Goal: Task Accomplishment & Management: Use online tool/utility

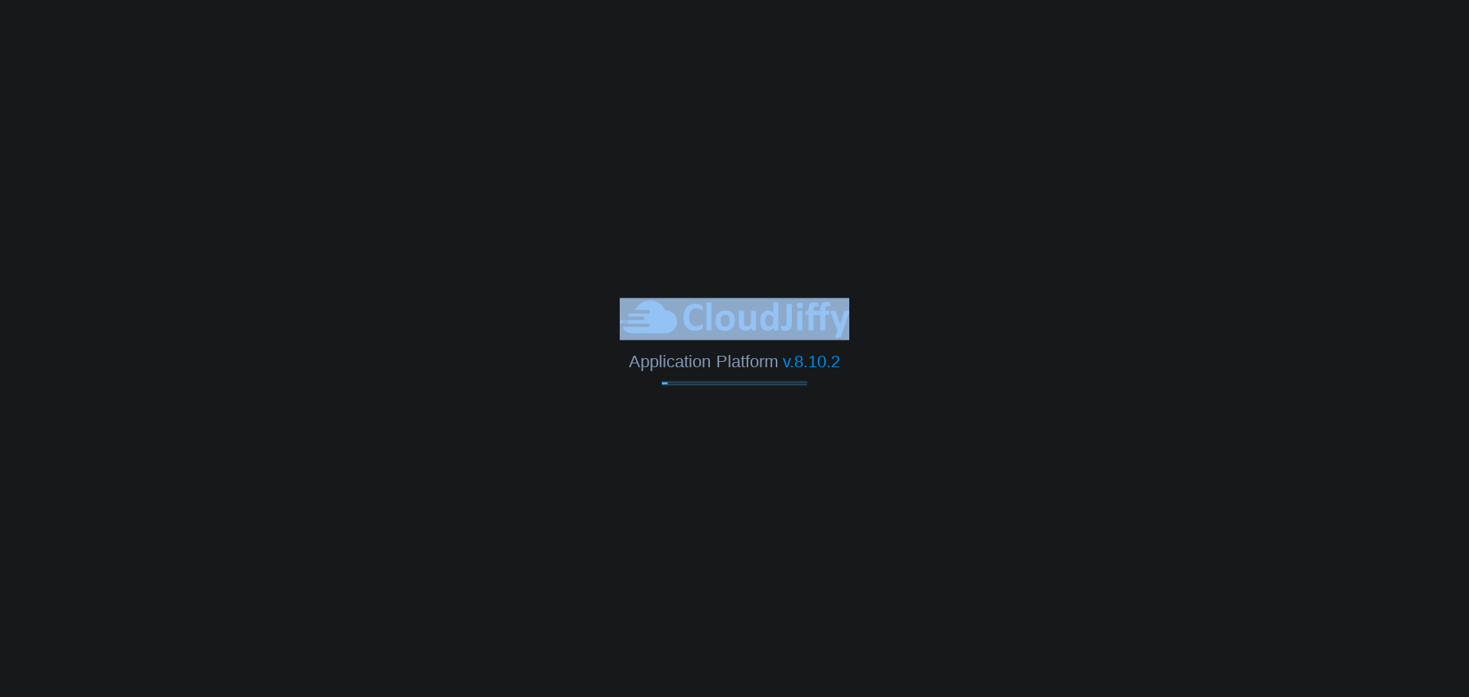
click at [946, 327] on body "Application Platform v.8.10.2" at bounding box center [734, 348] width 1469 height 697
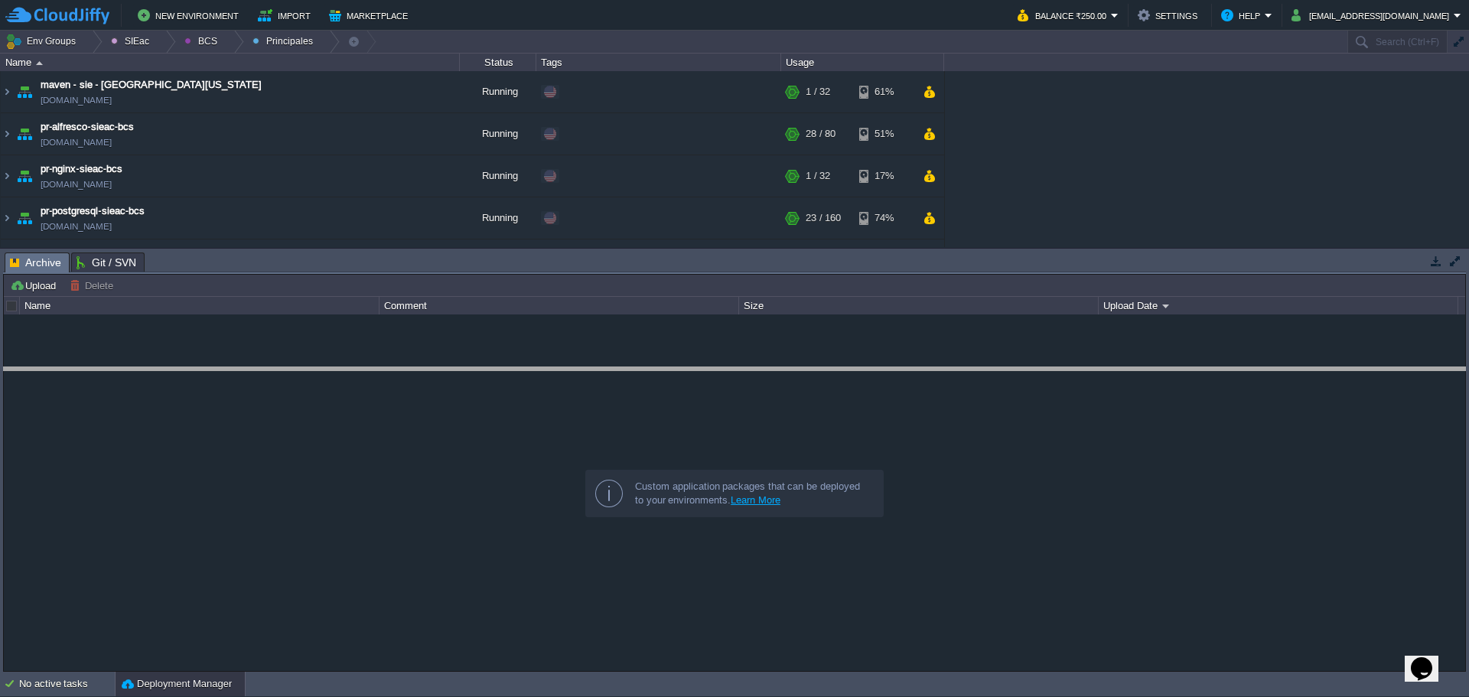
drag, startPoint x: 452, startPoint y: 271, endPoint x: 404, endPoint y: 347, distance: 90.4
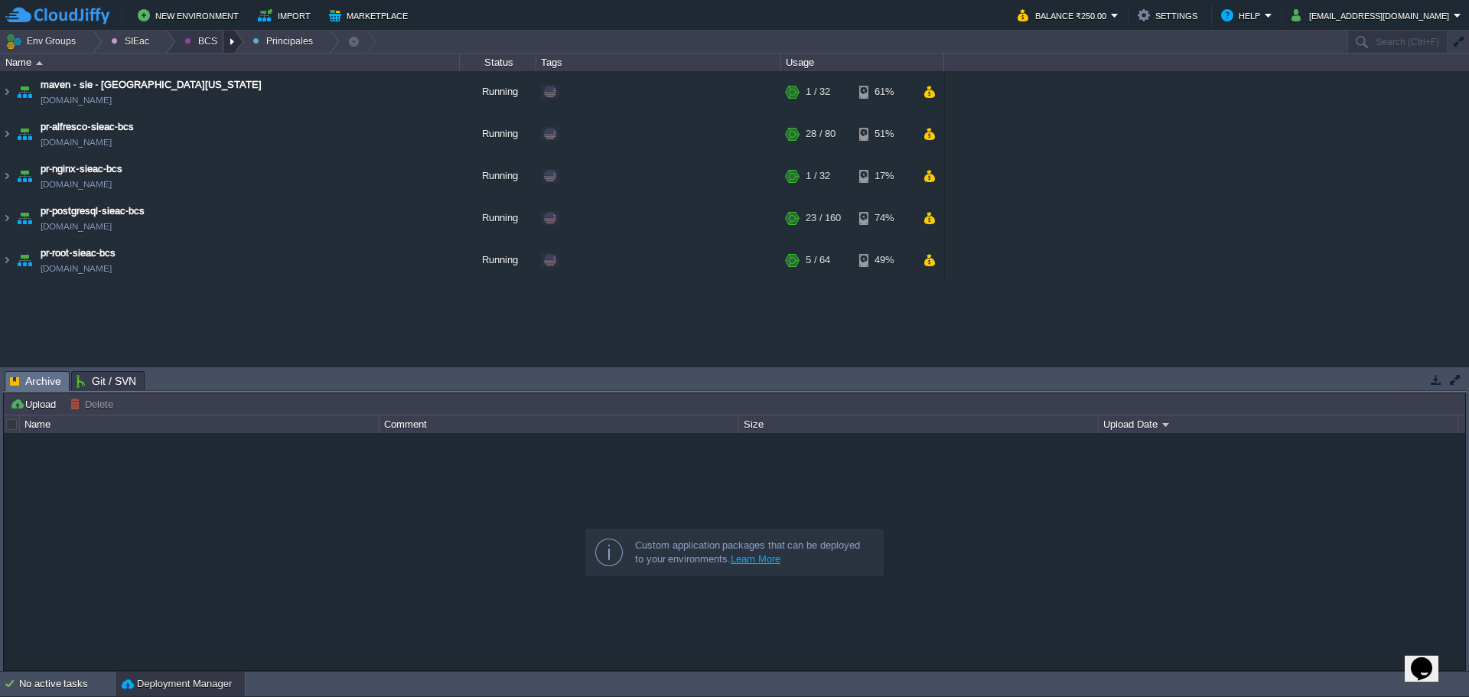
click at [227, 47] on div at bounding box center [233, 42] width 21 height 22
click at [155, 42] on div at bounding box center [165, 42] width 21 height 22
click at [92, 41] on div at bounding box center [92, 42] width 21 height 22
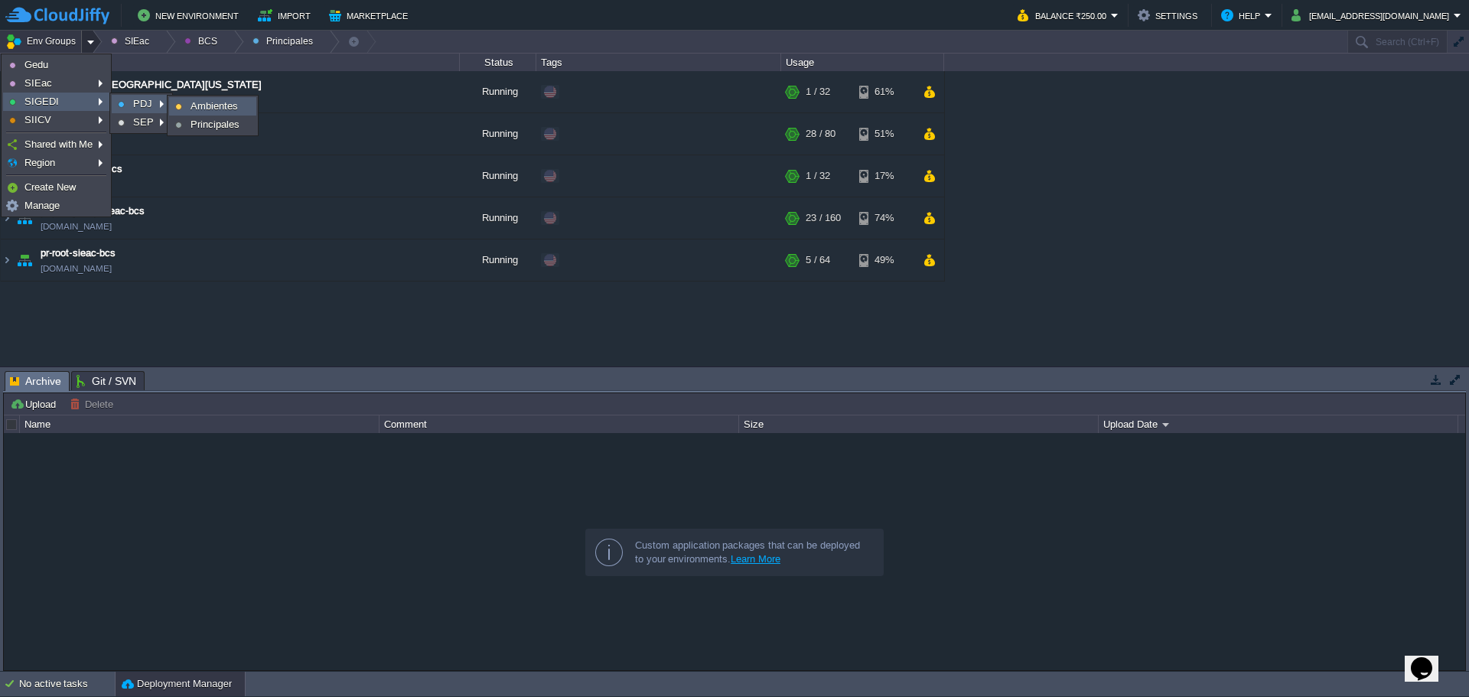
click at [207, 113] on link "Ambientes" at bounding box center [213, 106] width 86 height 17
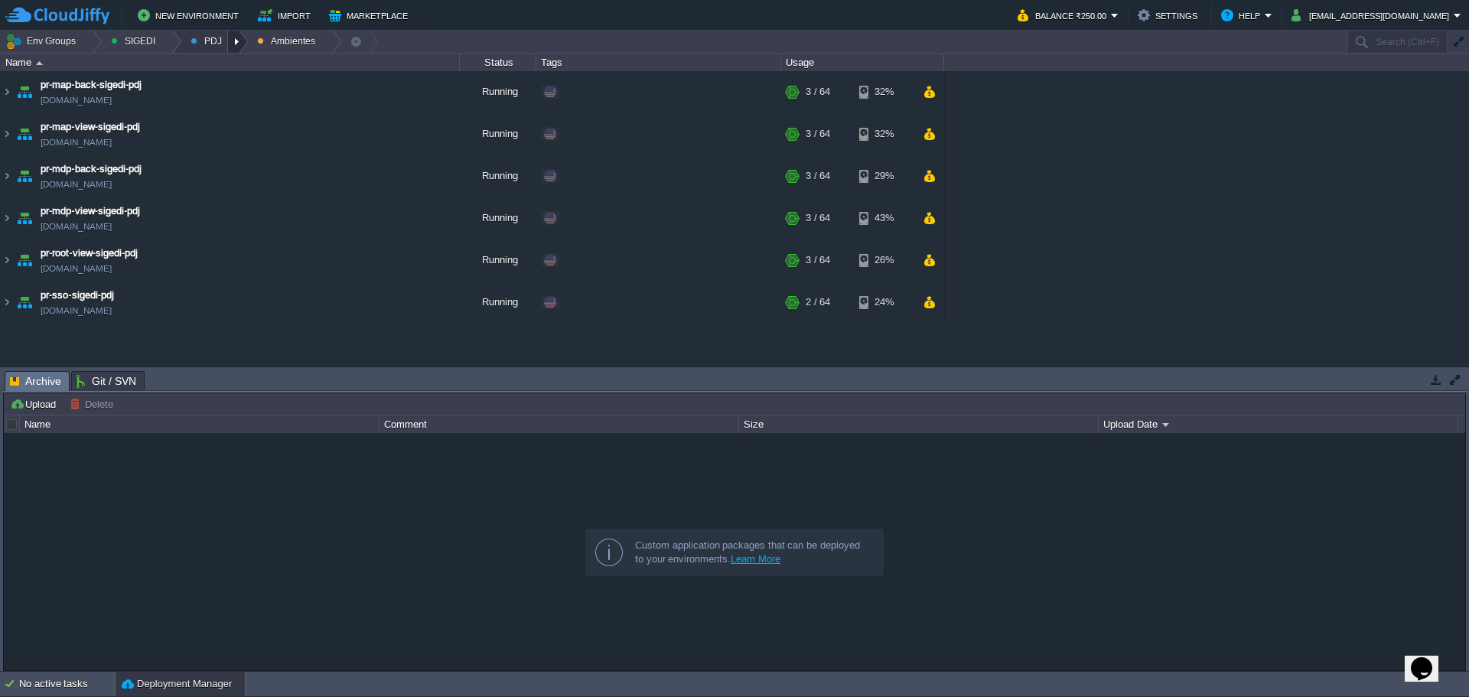
click at [237, 45] on div at bounding box center [238, 42] width 21 height 22
click at [219, 89] on span "Principales" at bounding box center [226, 82] width 49 height 11
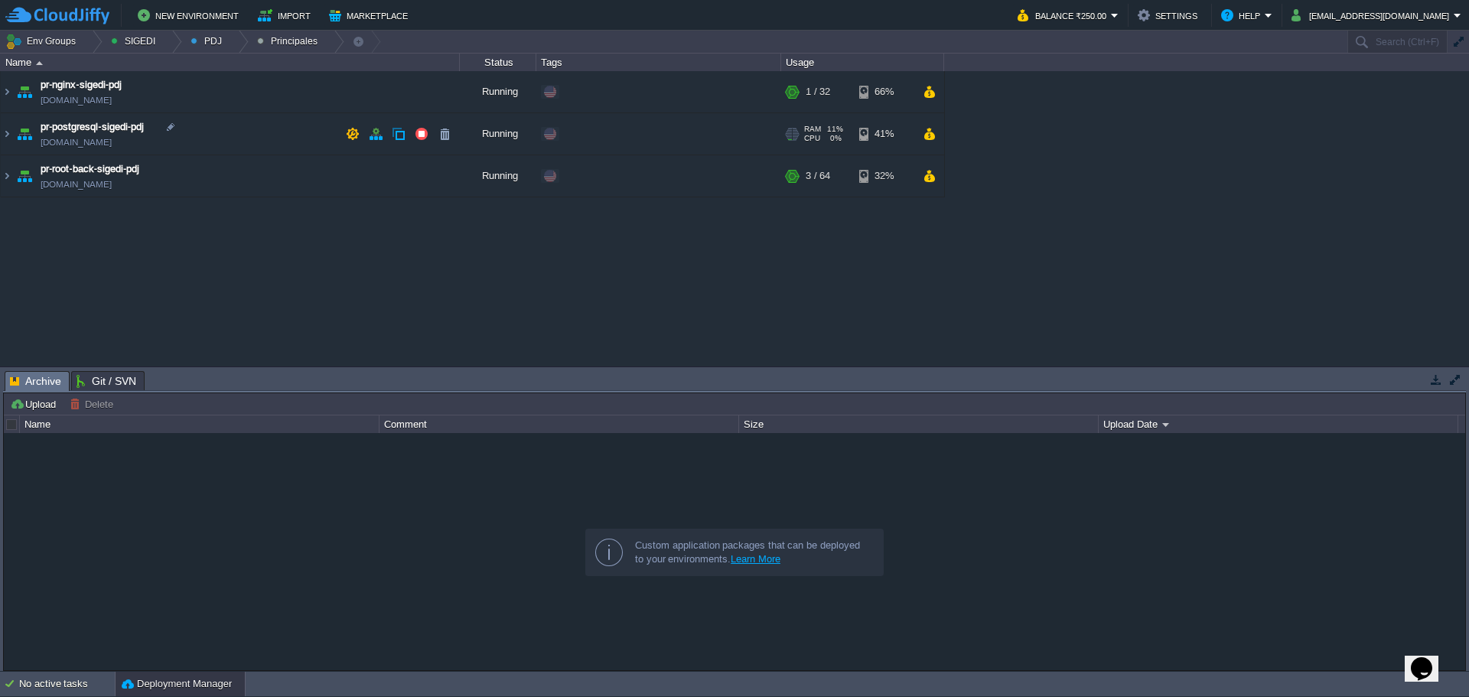
click at [262, 138] on td "pr-postgresql-sigedi-pdj pr-postgresql-sigedi-pdj.w1-us.cloudjiffy.net" at bounding box center [230, 134] width 459 height 42
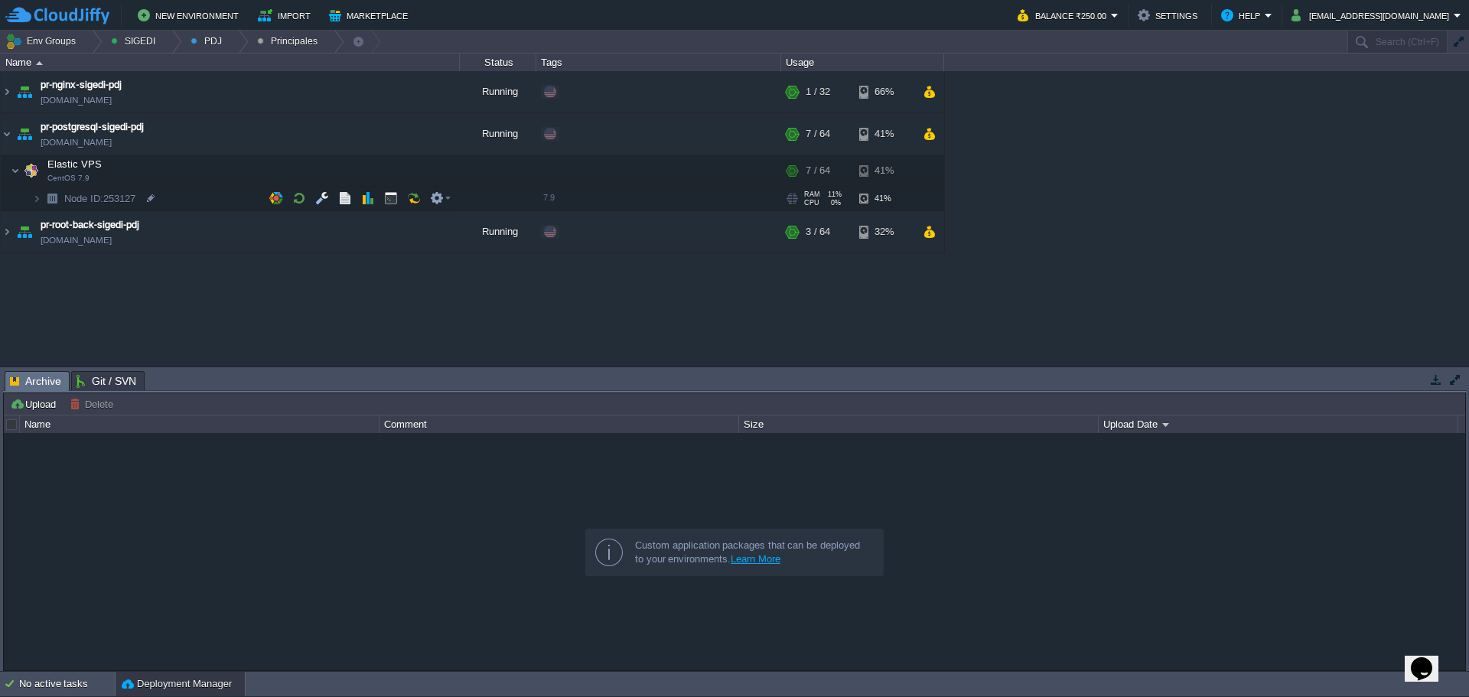
click at [200, 203] on td "Node ID: 253127" at bounding box center [230, 199] width 459 height 24
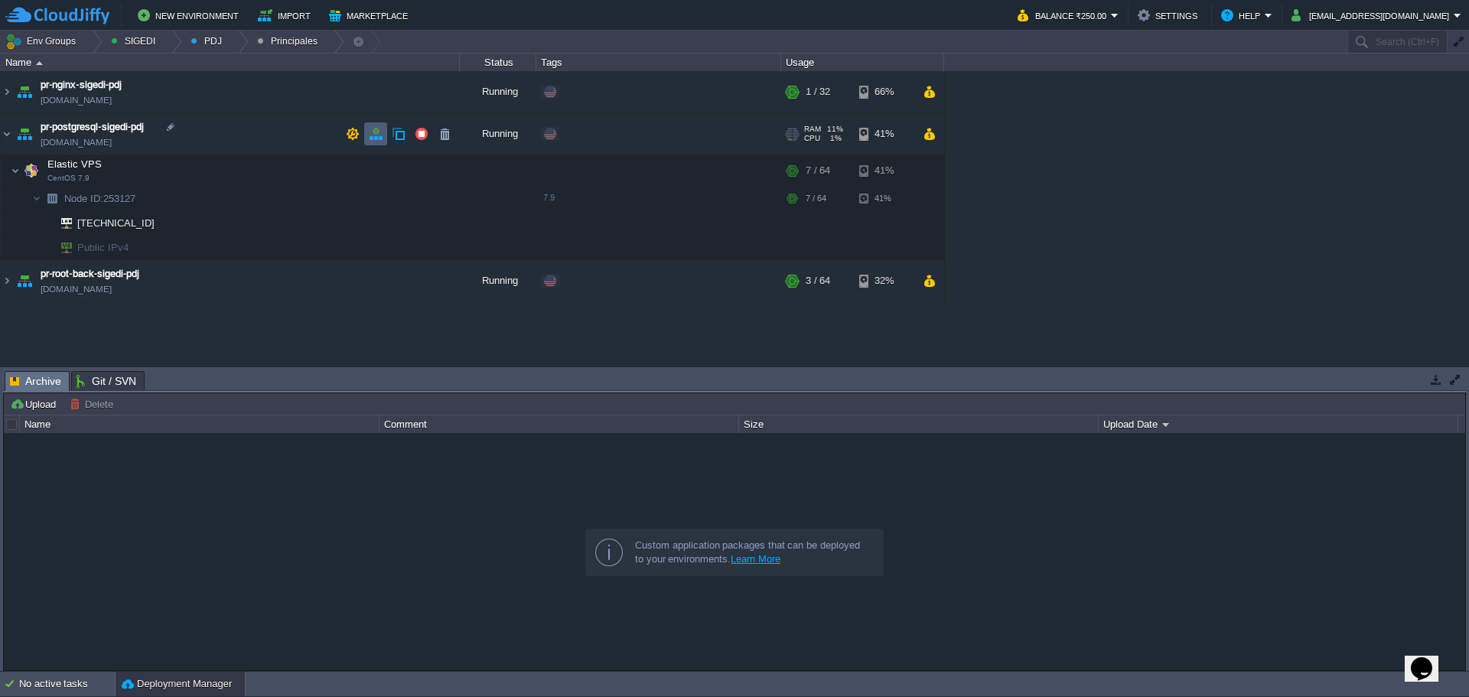
click at [380, 133] on button "button" at bounding box center [376, 134] width 14 height 14
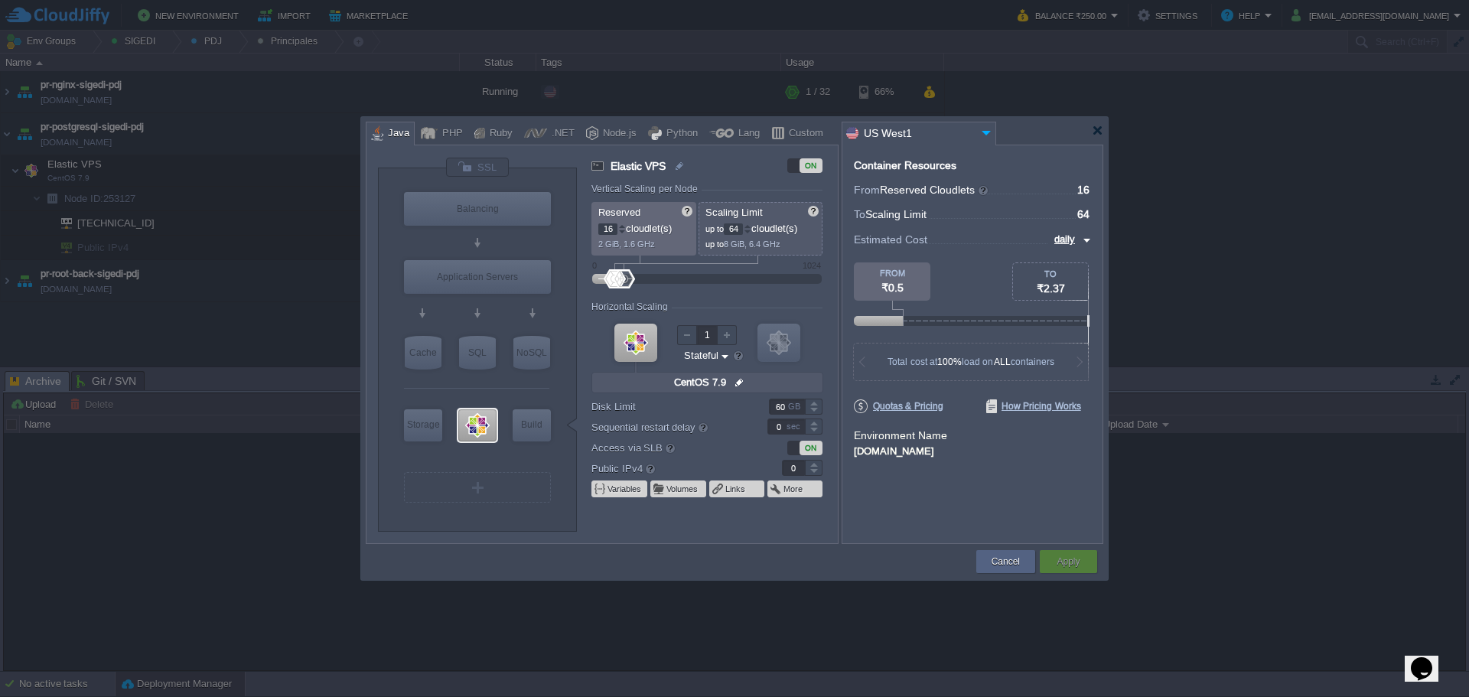
click at [782, 407] on input "60" at bounding box center [787, 407] width 36 height 16
click at [782, 406] on input "60" at bounding box center [787, 407] width 36 height 16
type input "100"
click at [829, 531] on form "Vertical Scaling per Node Reserved 16 cloudlet(s) 2 GiB, 1.6 GHz Scaling Limit …" at bounding box center [714, 364] width 246 height 360
click at [1066, 562] on button "Apply" at bounding box center [1067, 561] width 23 height 15
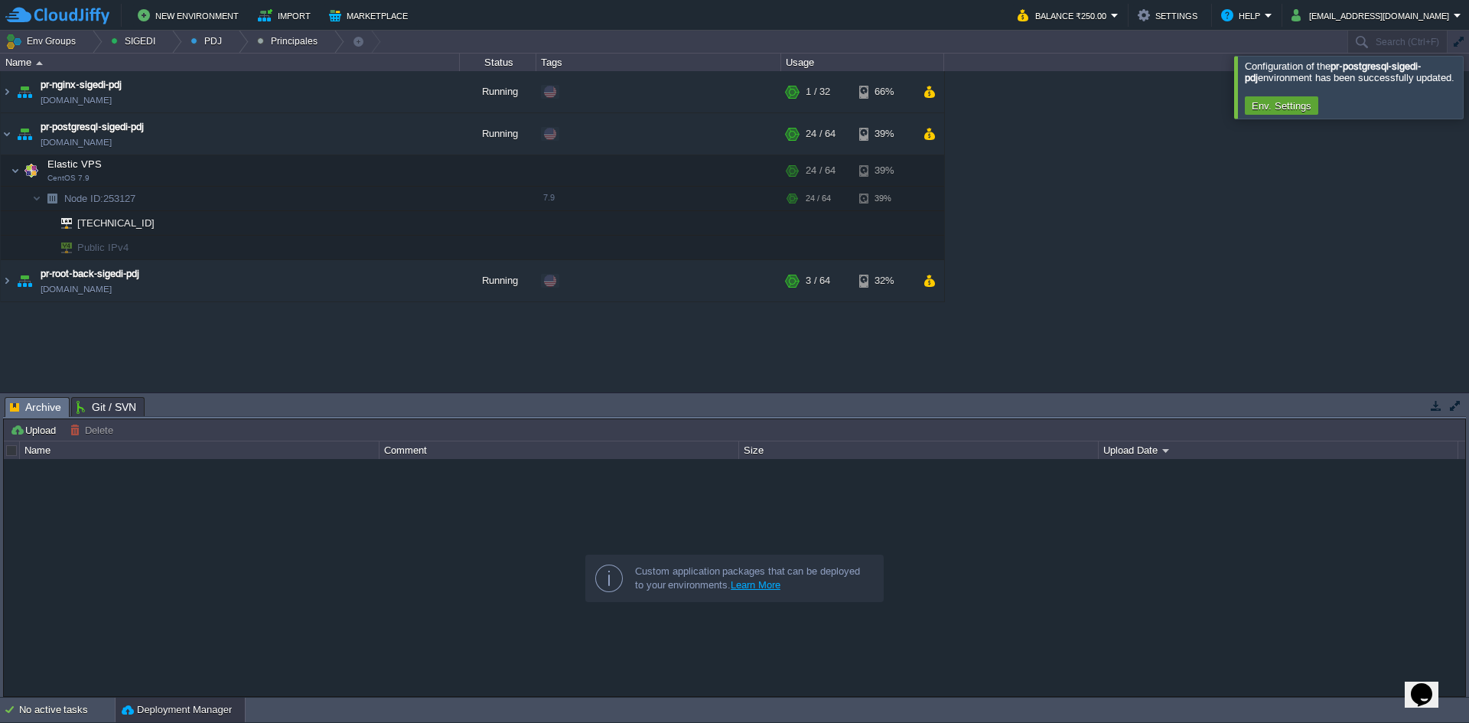
drag, startPoint x: 880, startPoint y: 639, endPoint x: 859, endPoint y: 697, distance: 61.7
click at [880, 637] on div at bounding box center [734, 577] width 1461 height 236
